Goal: Find specific page/section: Find specific page/section

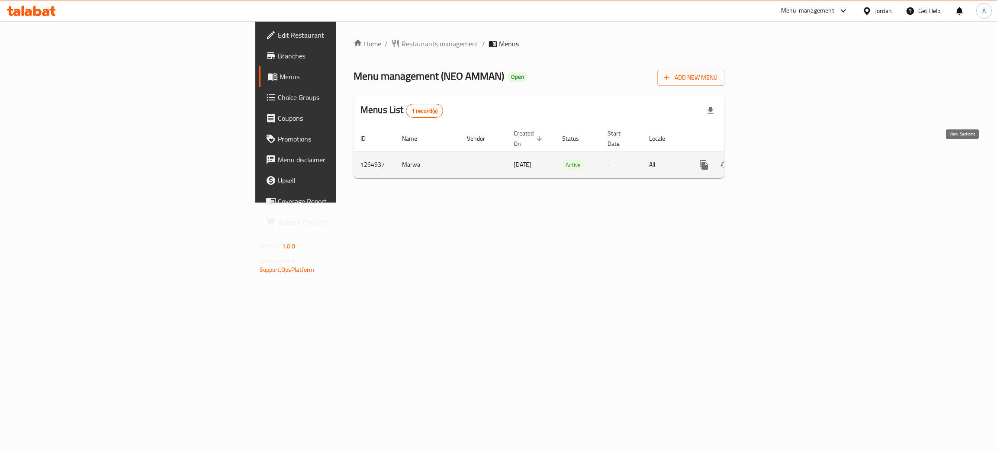
click at [772, 160] on icon "enhanced table" at bounding box center [766, 165] width 10 height 10
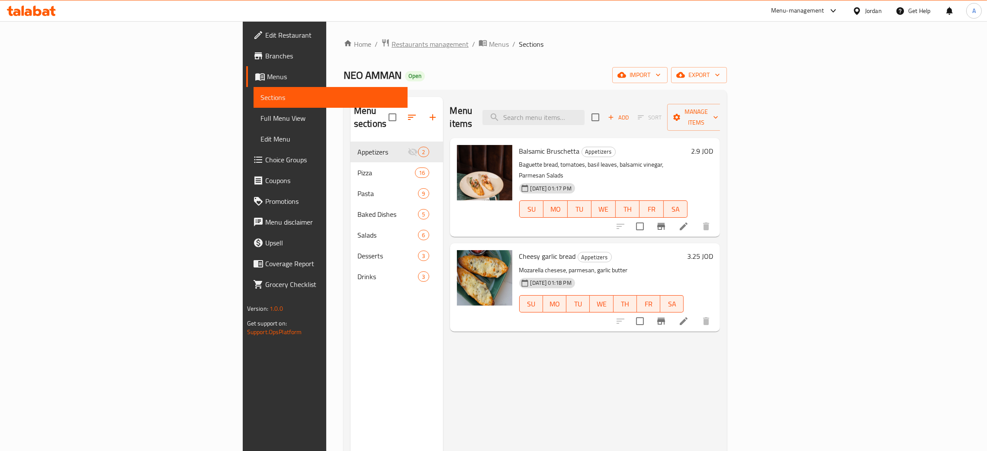
click at [392, 41] on span "Restaurants management" at bounding box center [430, 44] width 77 height 10
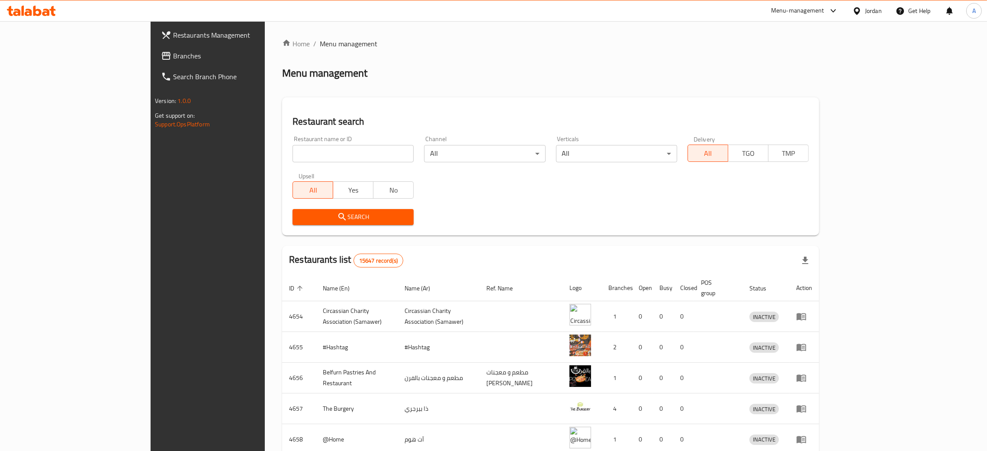
click at [293, 149] on input "search" at bounding box center [353, 153] width 121 height 17
paste input "loqma"
type input "loqma"
click button "Search" at bounding box center [353, 217] width 121 height 16
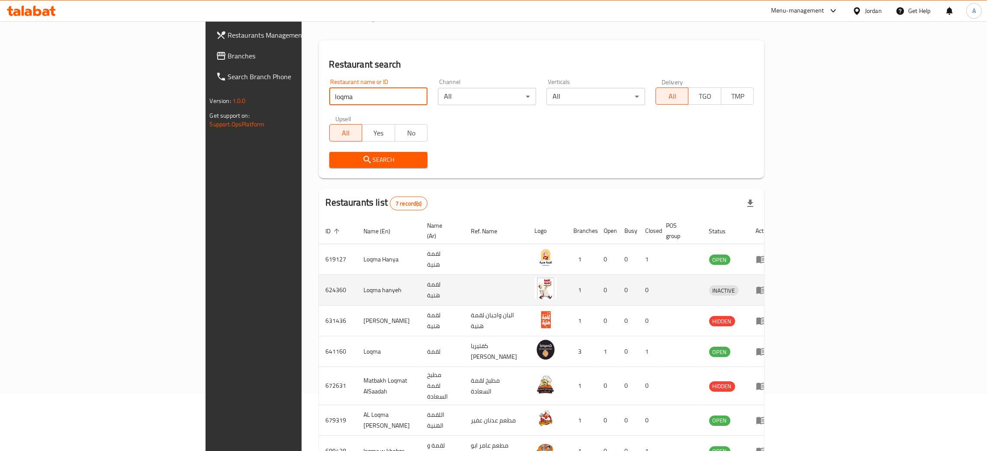
scroll to position [103, 0]
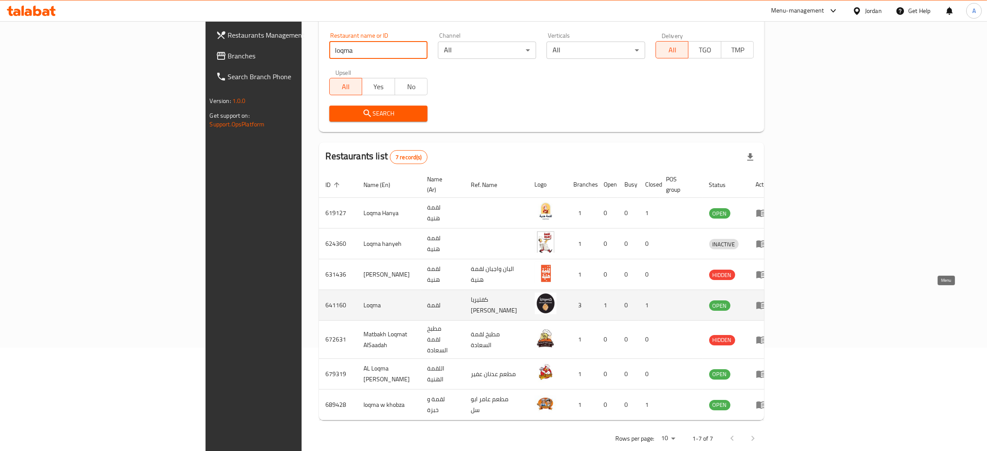
click at [772, 300] on link "enhanced table" at bounding box center [764, 305] width 16 height 10
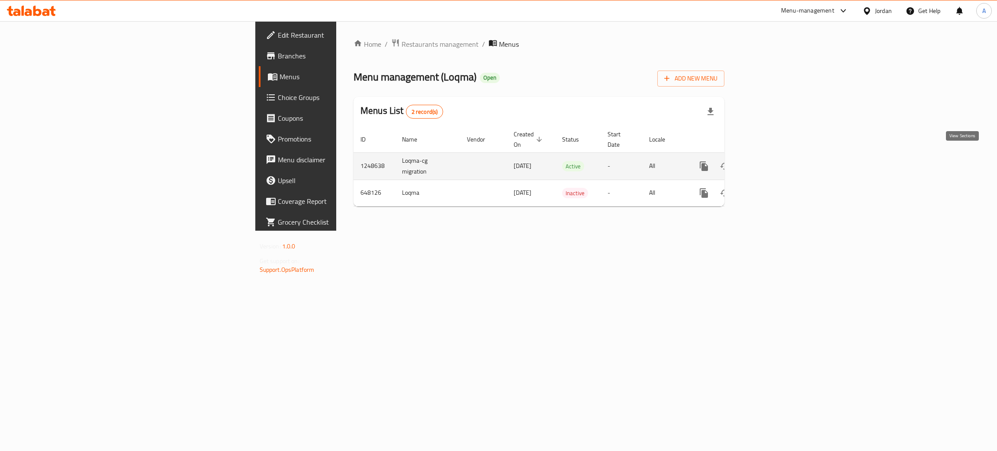
click at [777, 157] on link "enhanced table" at bounding box center [766, 166] width 21 height 21
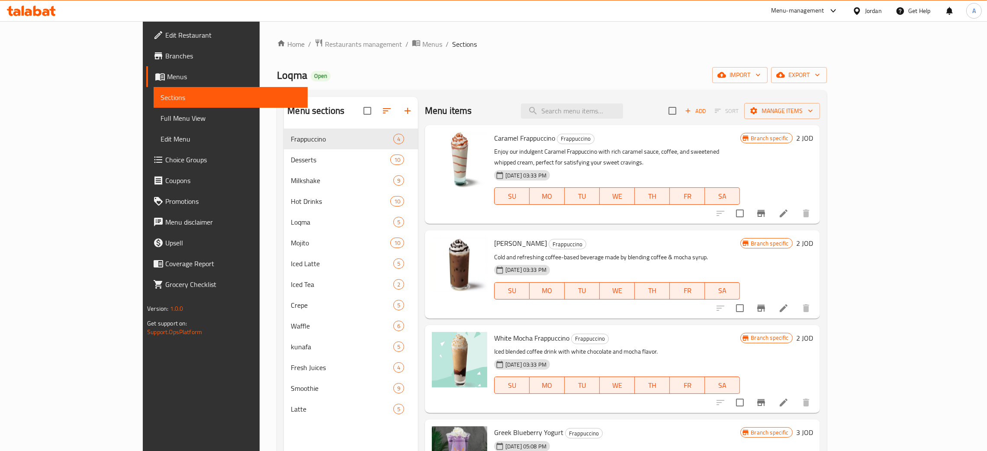
drag, startPoint x: 268, startPoint y: 41, endPoint x: 274, endPoint y: 58, distance: 18.1
click at [325, 41] on span "Restaurants management" at bounding box center [363, 44] width 77 height 10
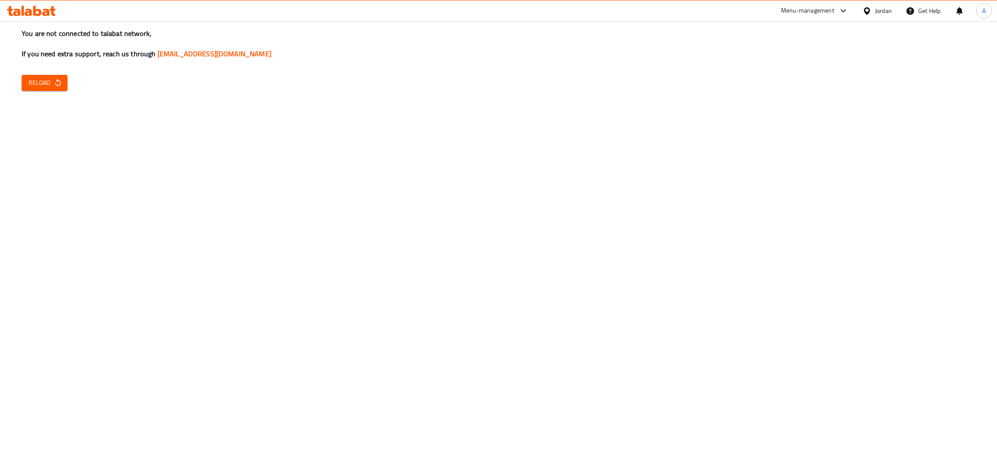
click at [59, 77] on span "Reload" at bounding box center [45, 82] width 32 height 11
click at [52, 81] on span "Reload" at bounding box center [45, 82] width 32 height 11
